Goal: Entertainment & Leisure: Consume media (video, audio)

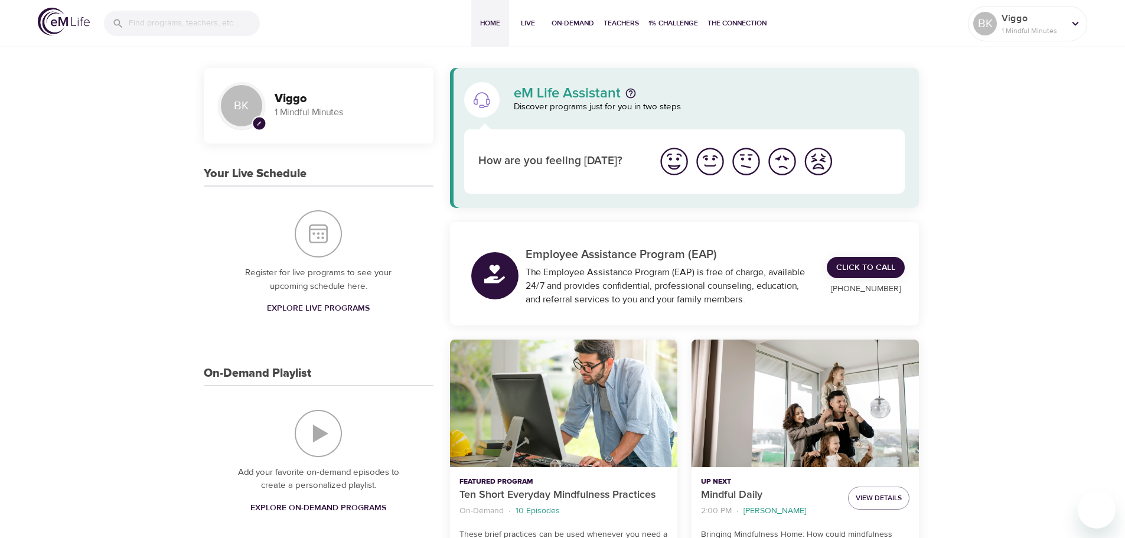
click at [312, 309] on span "Explore Live Programs" at bounding box center [318, 308] width 103 height 15
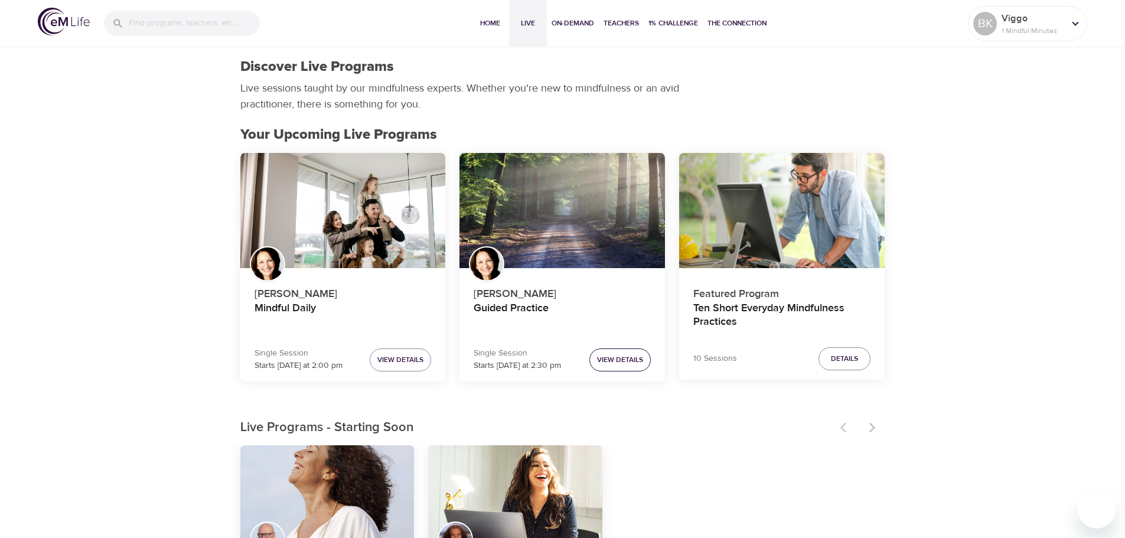
click at [621, 360] on span "View Details" at bounding box center [620, 360] width 46 height 12
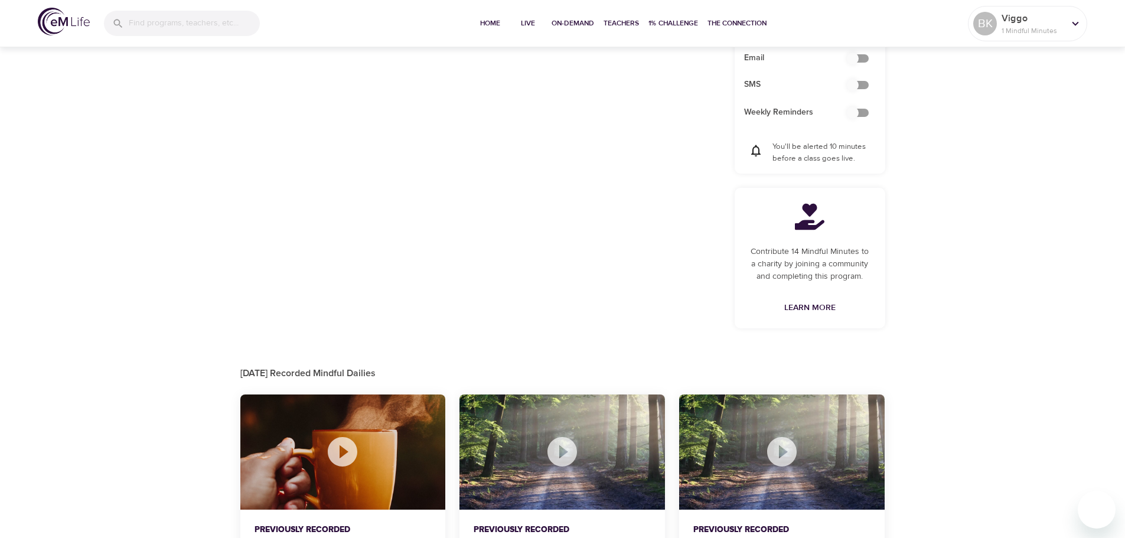
scroll to position [524, 0]
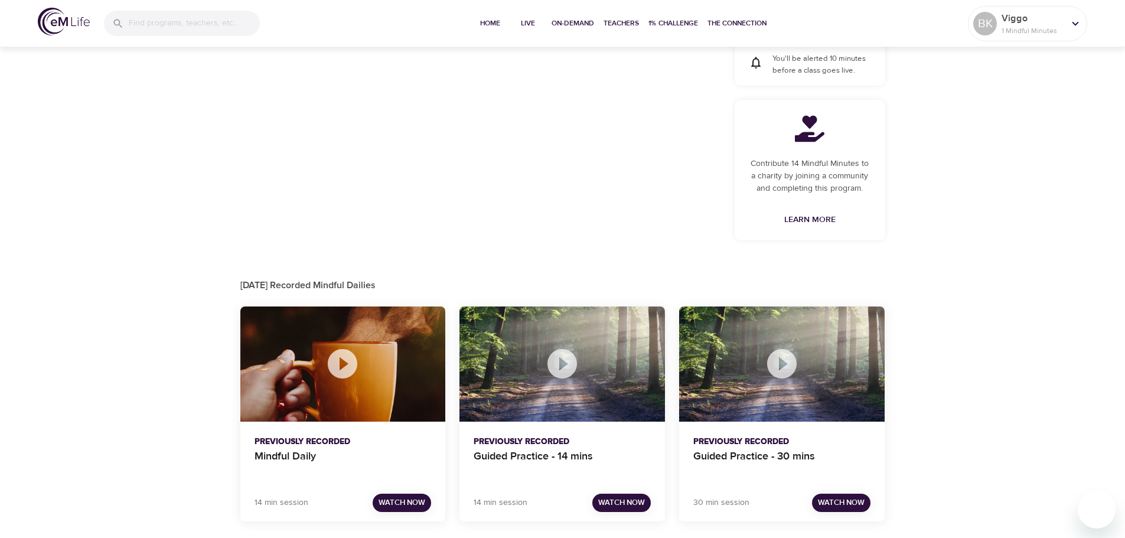
click at [619, 503] on span "Watch Now" at bounding box center [621, 503] width 47 height 14
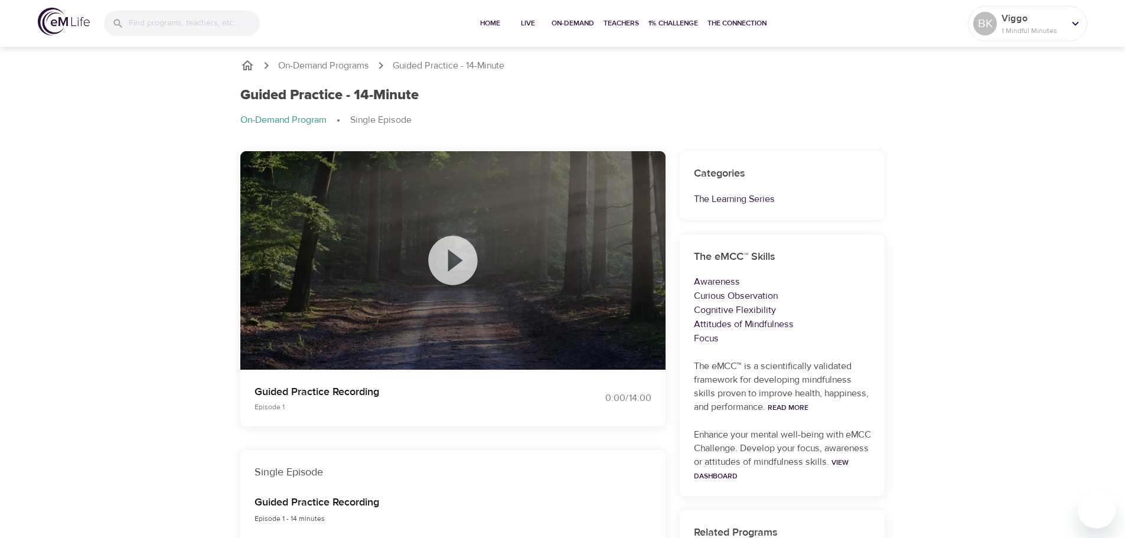
click at [461, 260] on icon at bounding box center [452, 260] width 59 height 59
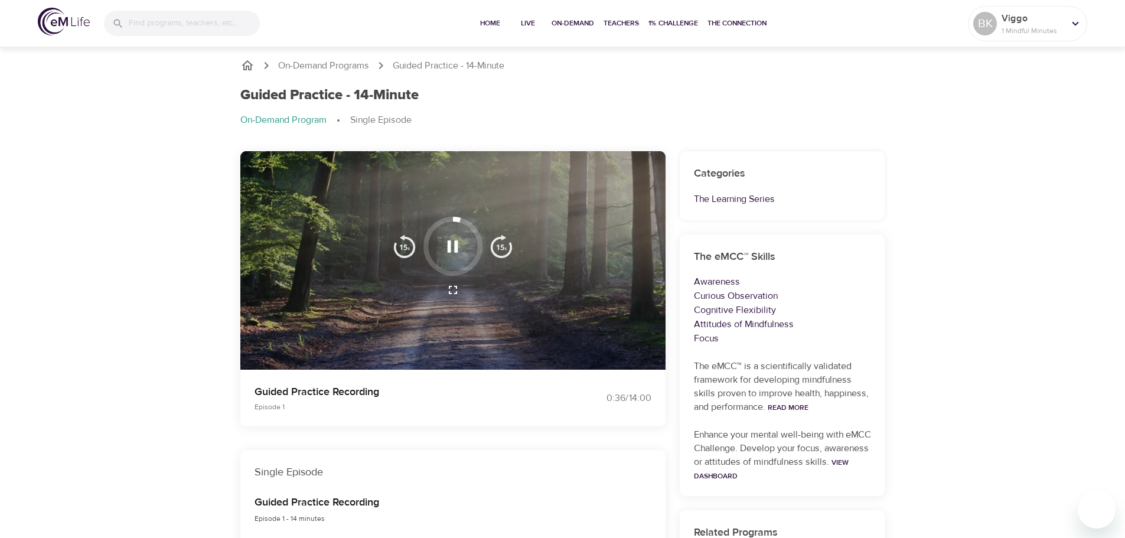
click at [602, 231] on div at bounding box center [452, 260] width 425 height 219
click at [361, 233] on div at bounding box center [452, 260] width 425 height 219
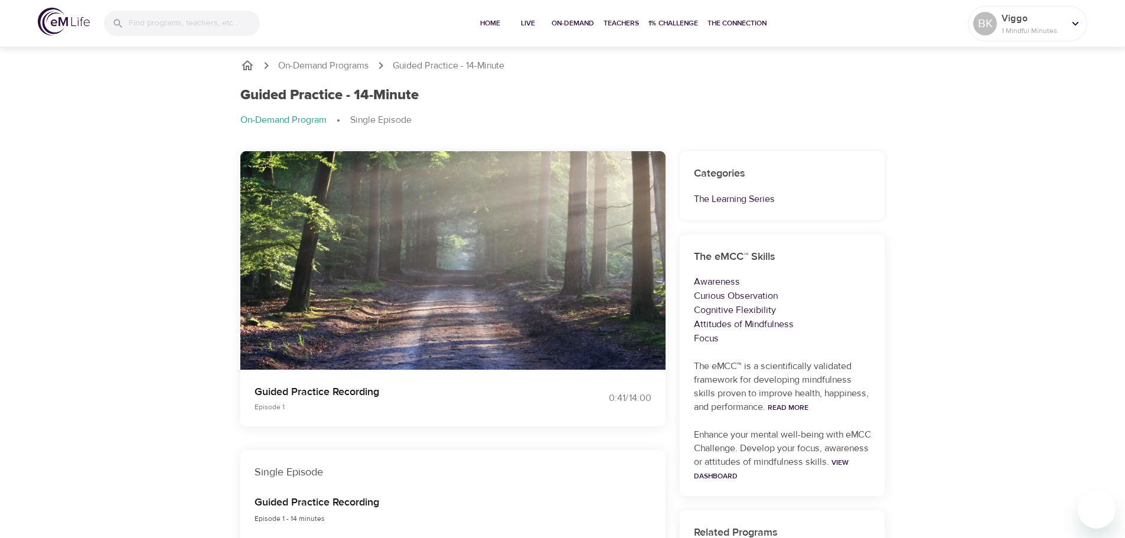
click at [454, 288] on icon "button" at bounding box center [453, 290] width 14 height 14
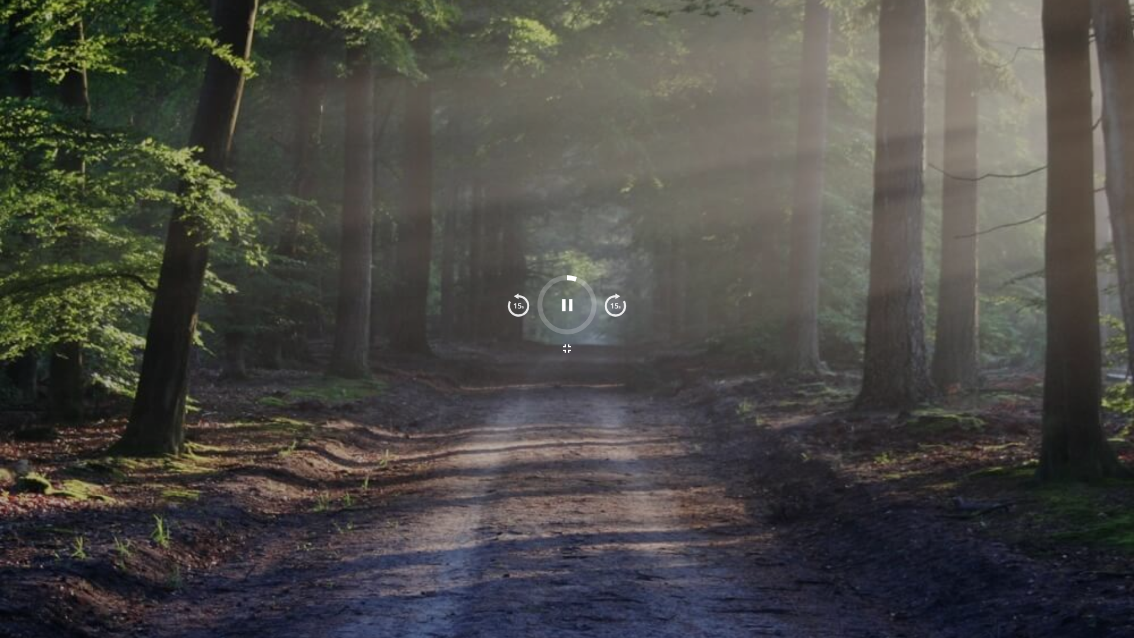
click at [568, 242] on div at bounding box center [567, 319] width 1134 height 638
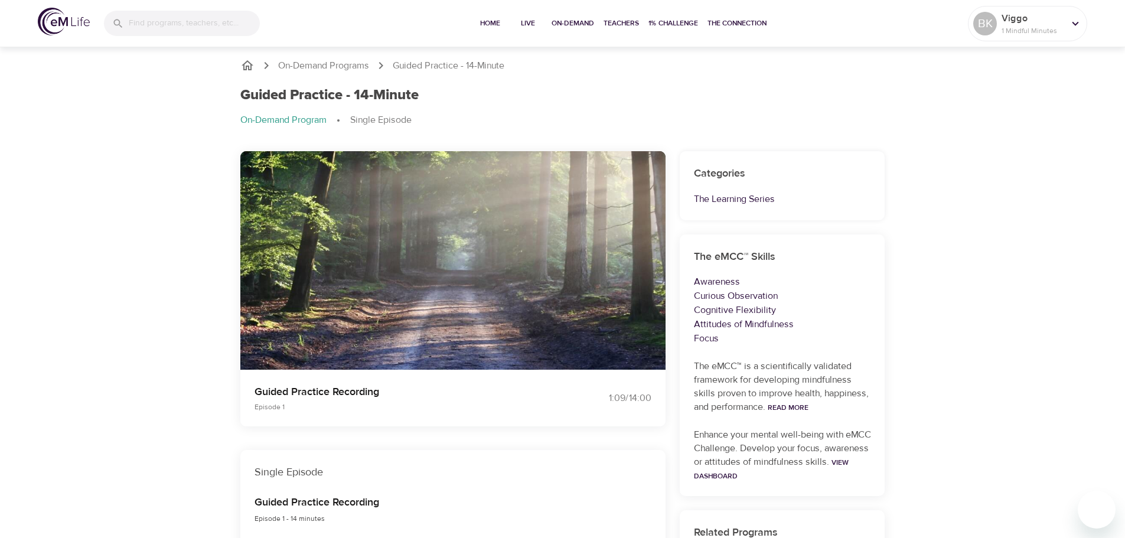
drag, startPoint x: 467, startPoint y: 222, endPoint x: 461, endPoint y: 285, distance: 62.9
click at [464, 285] on div at bounding box center [453, 260] width 135 height 87
click at [504, 244] on img "button" at bounding box center [502, 246] width 24 height 24
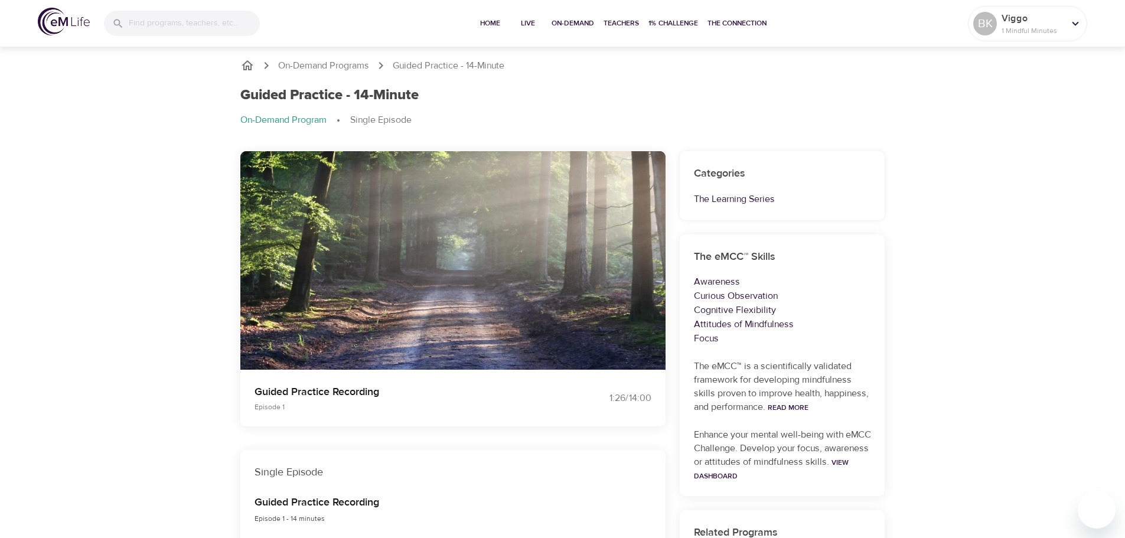
click at [504, 244] on img "button" at bounding box center [502, 246] width 24 height 24
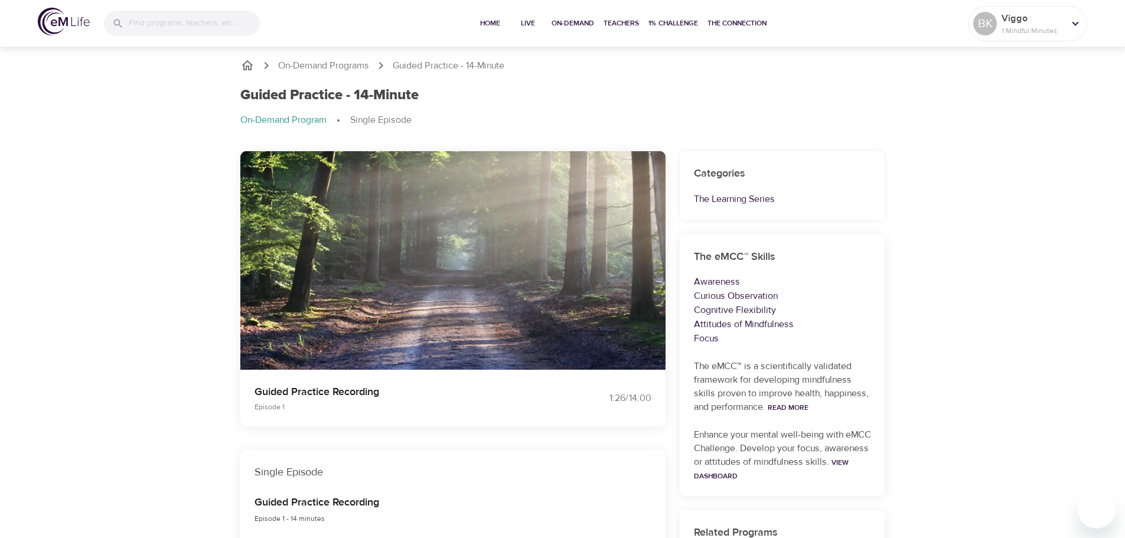
click at [504, 244] on img "button" at bounding box center [502, 246] width 24 height 24
click at [488, 26] on span "Home" at bounding box center [490, 23] width 28 height 12
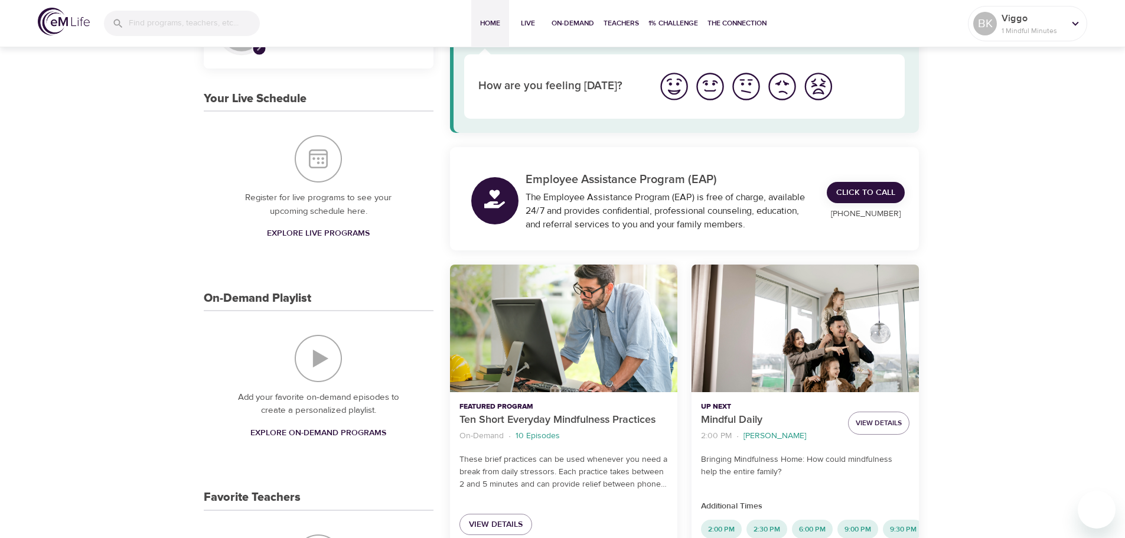
scroll to position [59, 0]
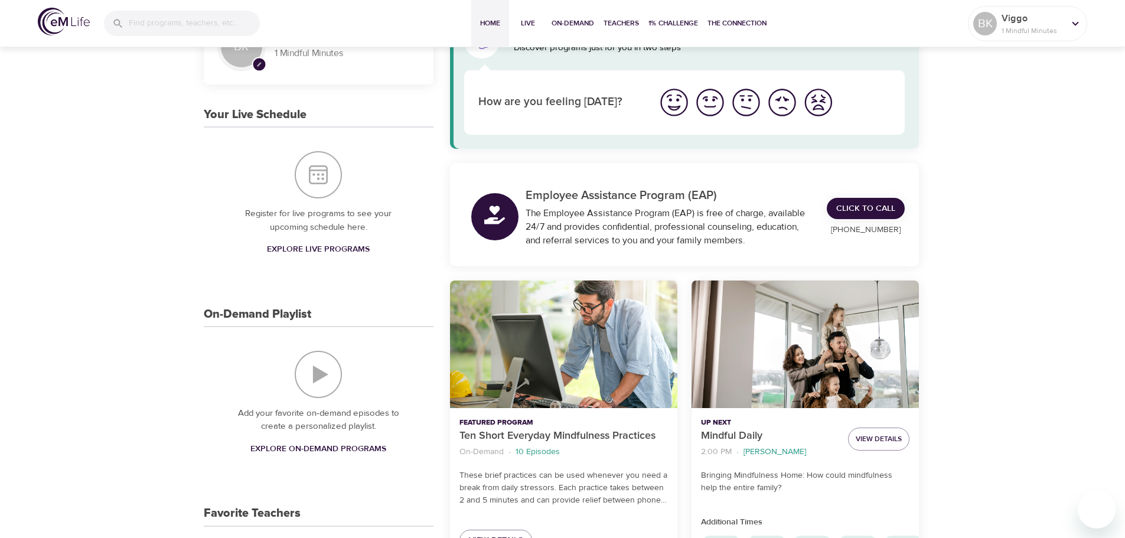
click at [598, 197] on p "Employee Assistance Program (EAP)" at bounding box center [670, 196] width 288 height 18
click at [508, 217] on div at bounding box center [494, 216] width 47 height 47
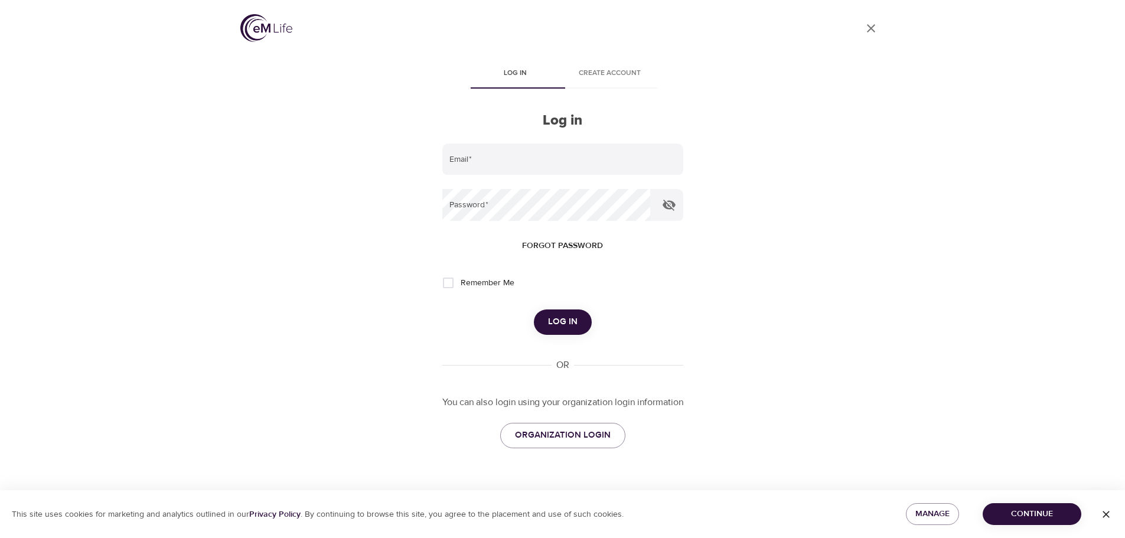
type input "[EMAIL_ADDRESS][PERSON_NAME][DOMAIN_NAME]"
